Goal: Task Accomplishment & Management: Complete application form

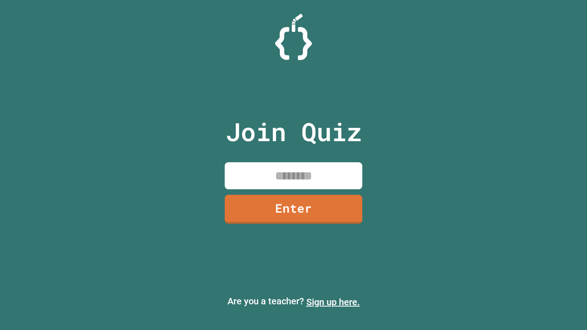
click at [333, 302] on link "Sign up here." at bounding box center [333, 302] width 54 height 11
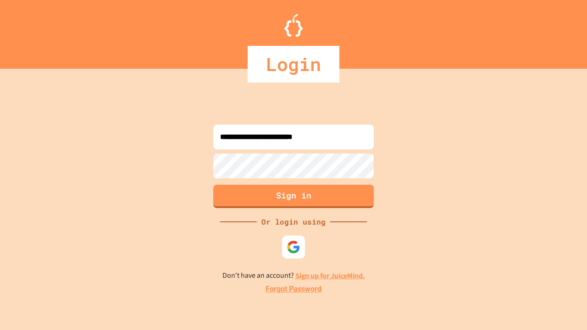
type input "**********"
